Goal: Information Seeking & Learning: Learn about a topic

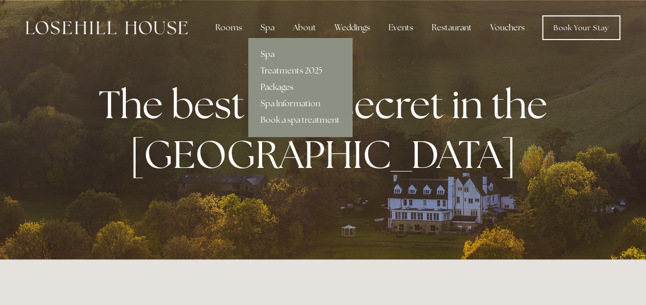
click at [274, 87] on link "Packages" at bounding box center [300, 87] width 104 height 16
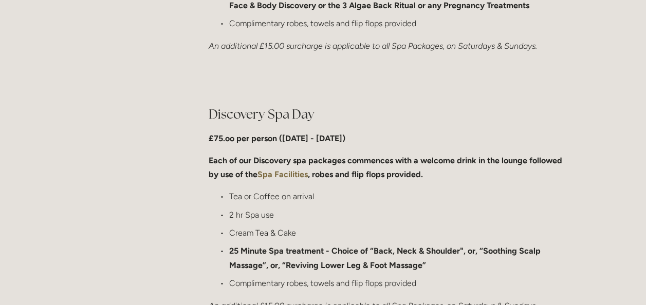
scroll to position [713, 0]
click at [494, 138] on p "£75.oo per person (Monday - Friday)" at bounding box center [389, 138] width 360 height 14
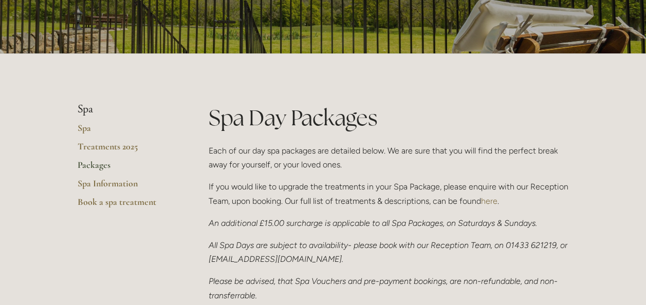
scroll to position [0, 0]
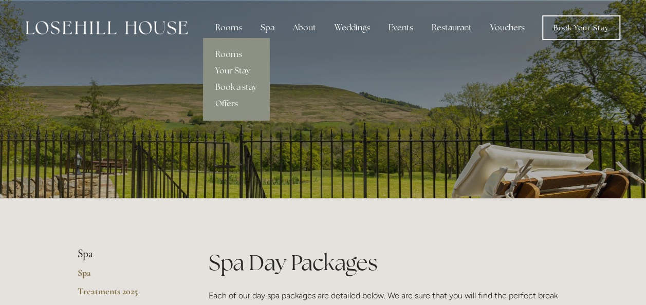
click at [230, 105] on link "Offers" at bounding box center [236, 104] width 66 height 16
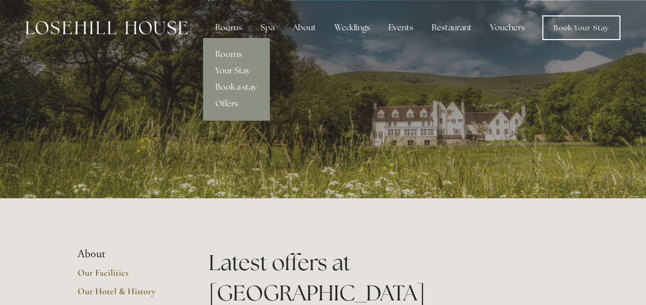
click at [230, 71] on link "Your Stay" at bounding box center [236, 71] width 66 height 16
